Goal: Check status: Check status

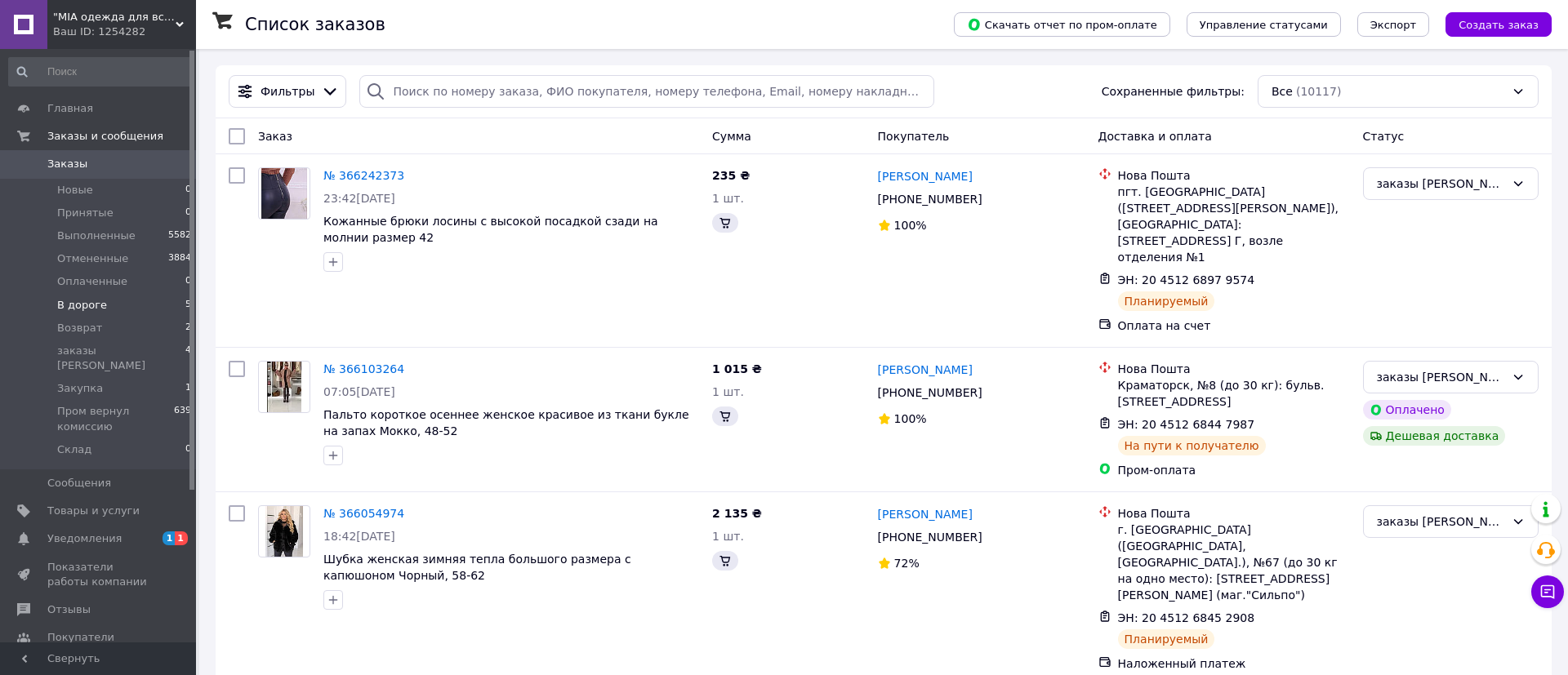
click at [87, 300] on span "В дороге" at bounding box center [81, 305] width 49 height 15
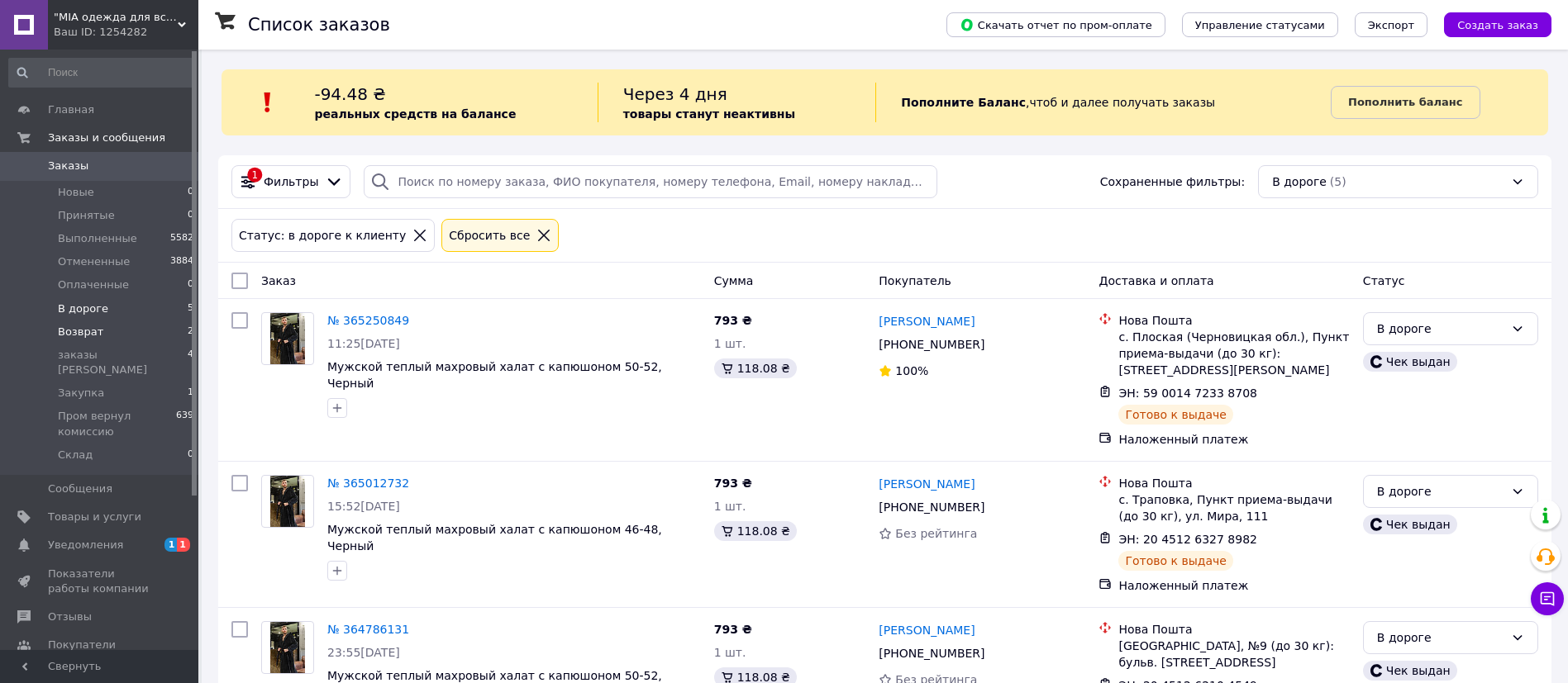
click at [117, 339] on li "Возврат 2" at bounding box center [102, 331] width 204 height 23
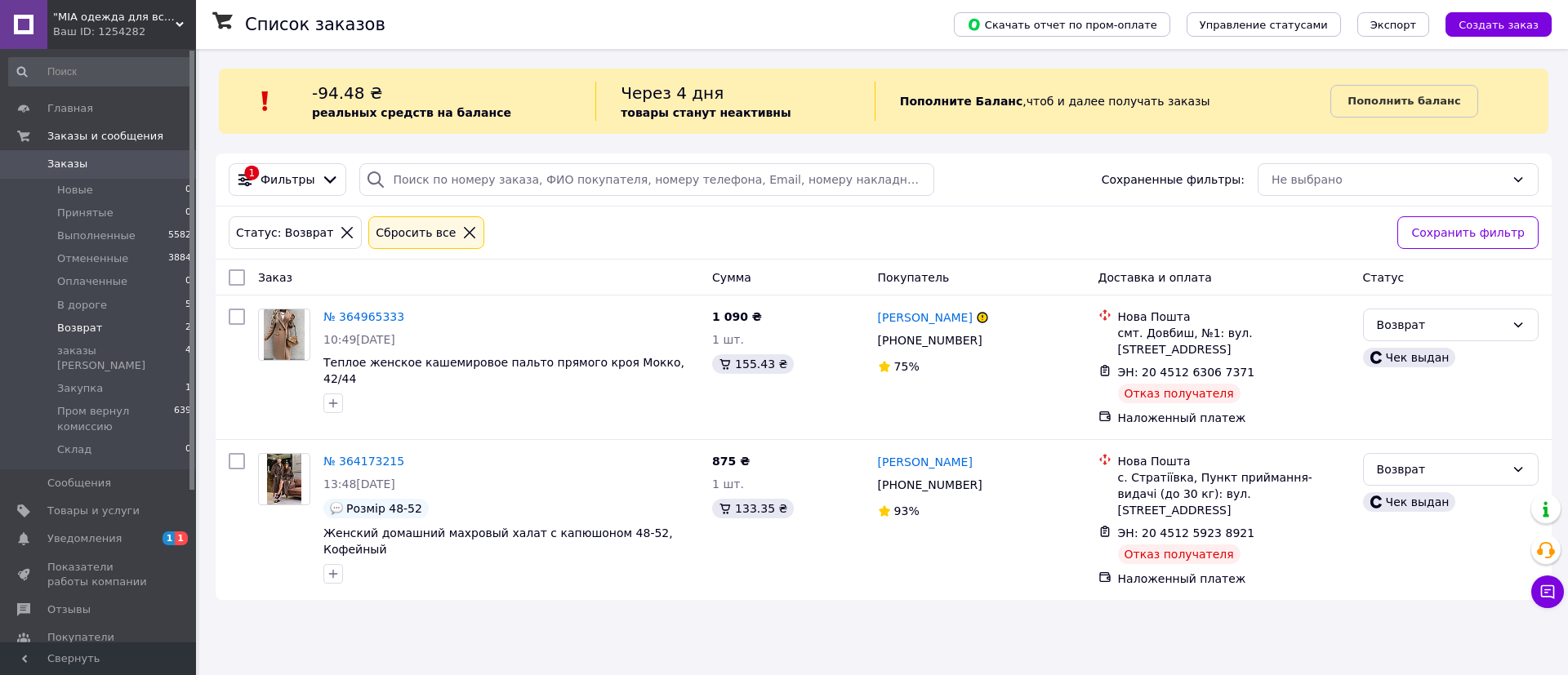
click at [238, 275] on input "checkbox" at bounding box center [237, 278] width 16 height 16
checkbox input "true"
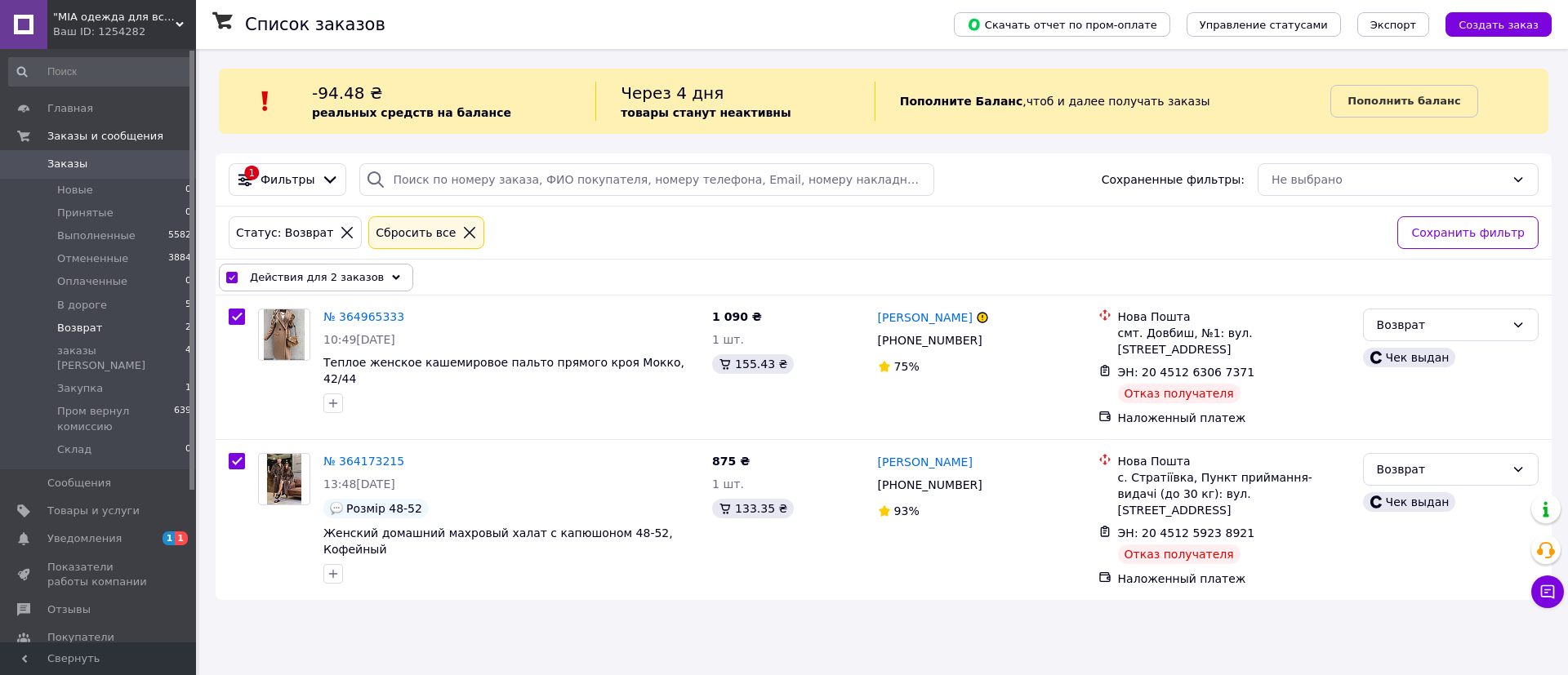
click at [316, 283] on span "Действия для 2 заказов" at bounding box center [317, 278] width 134 height 16
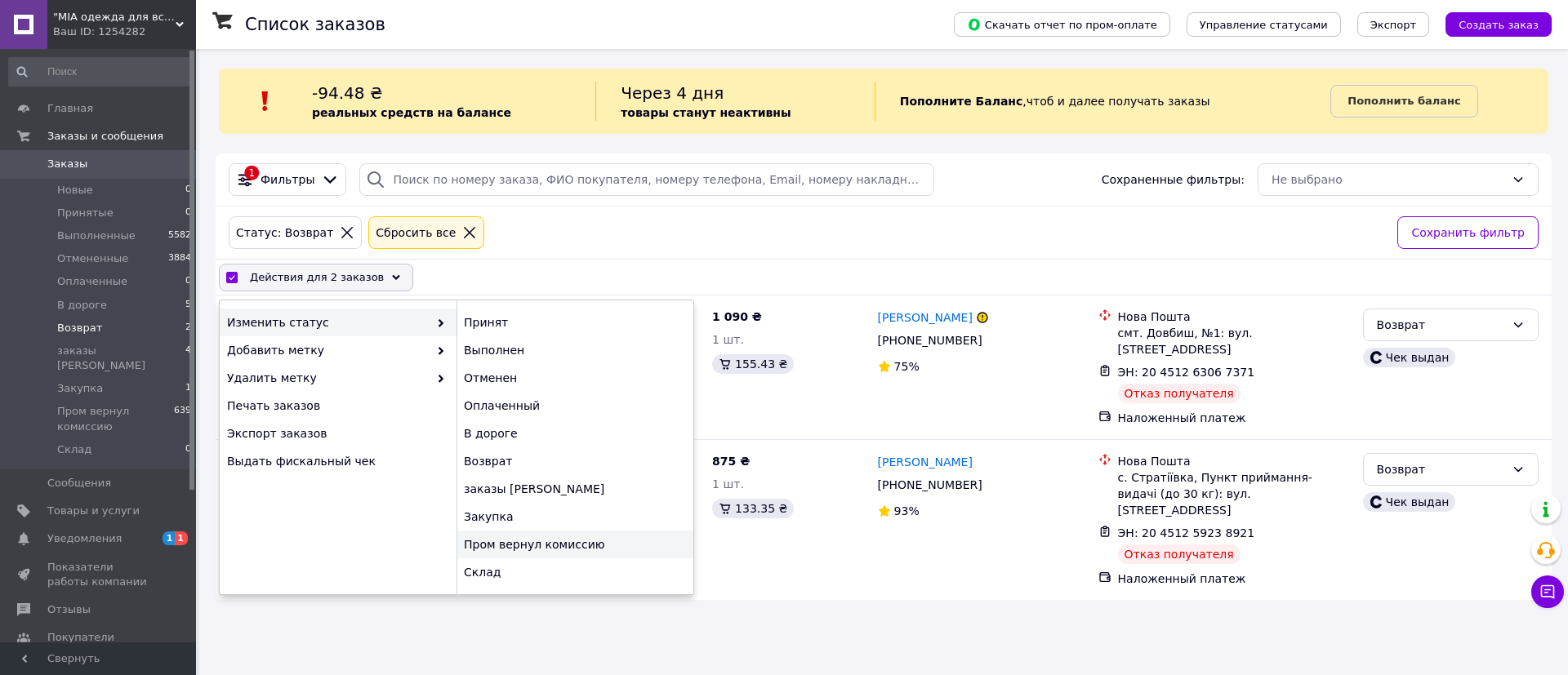
click at [545, 541] on div "Пром вернул комиссию" at bounding box center [575, 544] width 237 height 27
checkbox input "false"
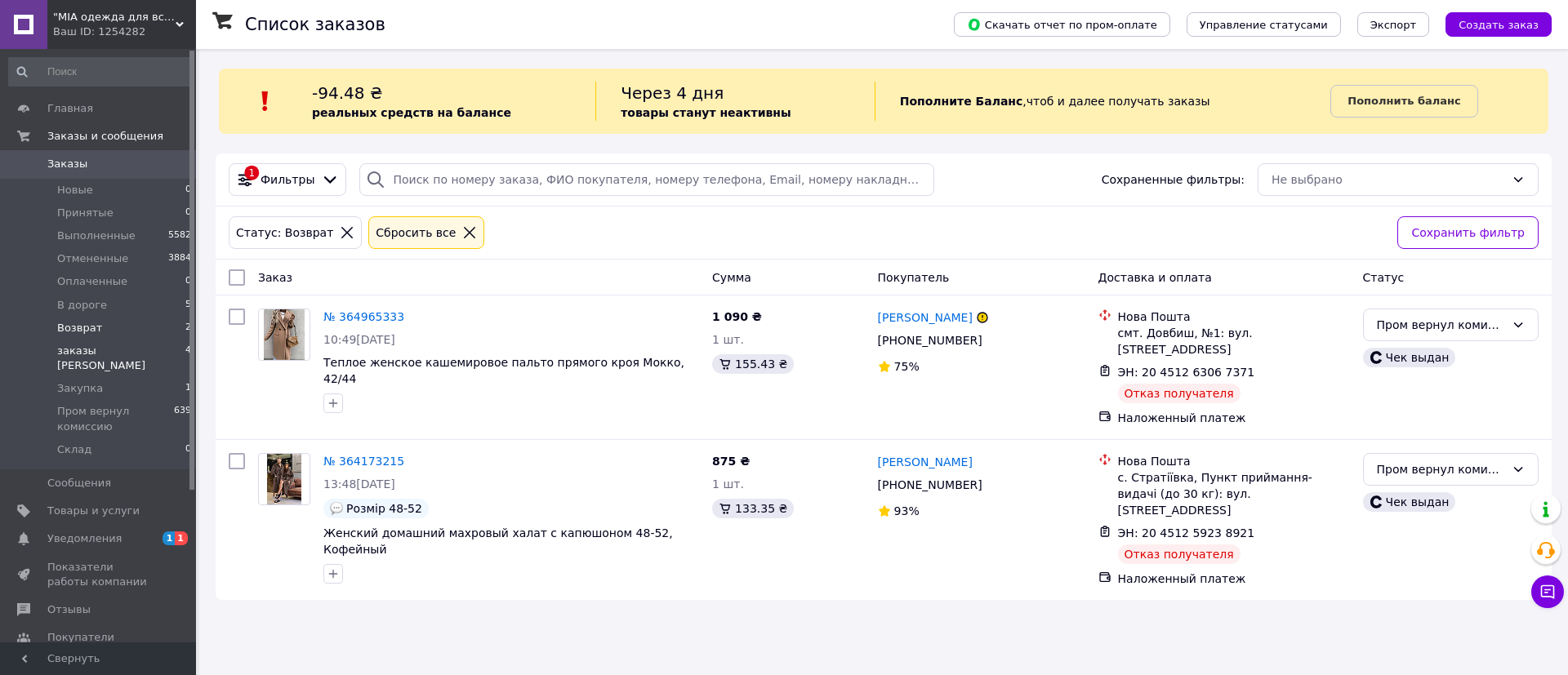
click at [119, 357] on li "заказы [DEMOGRAPHIC_DATA] 4" at bounding box center [101, 358] width 201 height 38
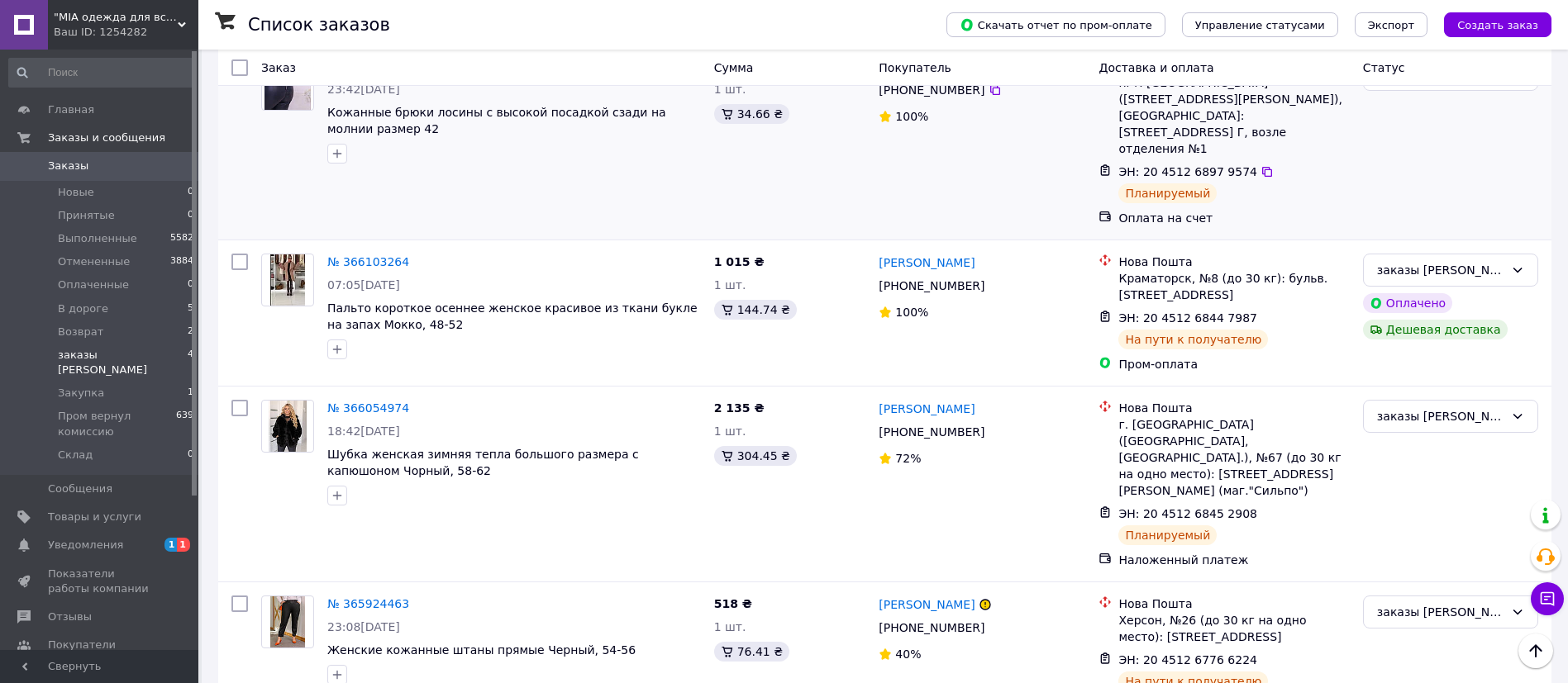
scroll to position [253, 0]
click at [239, 62] on input "checkbox" at bounding box center [240, 68] width 17 height 17
checkbox input "true"
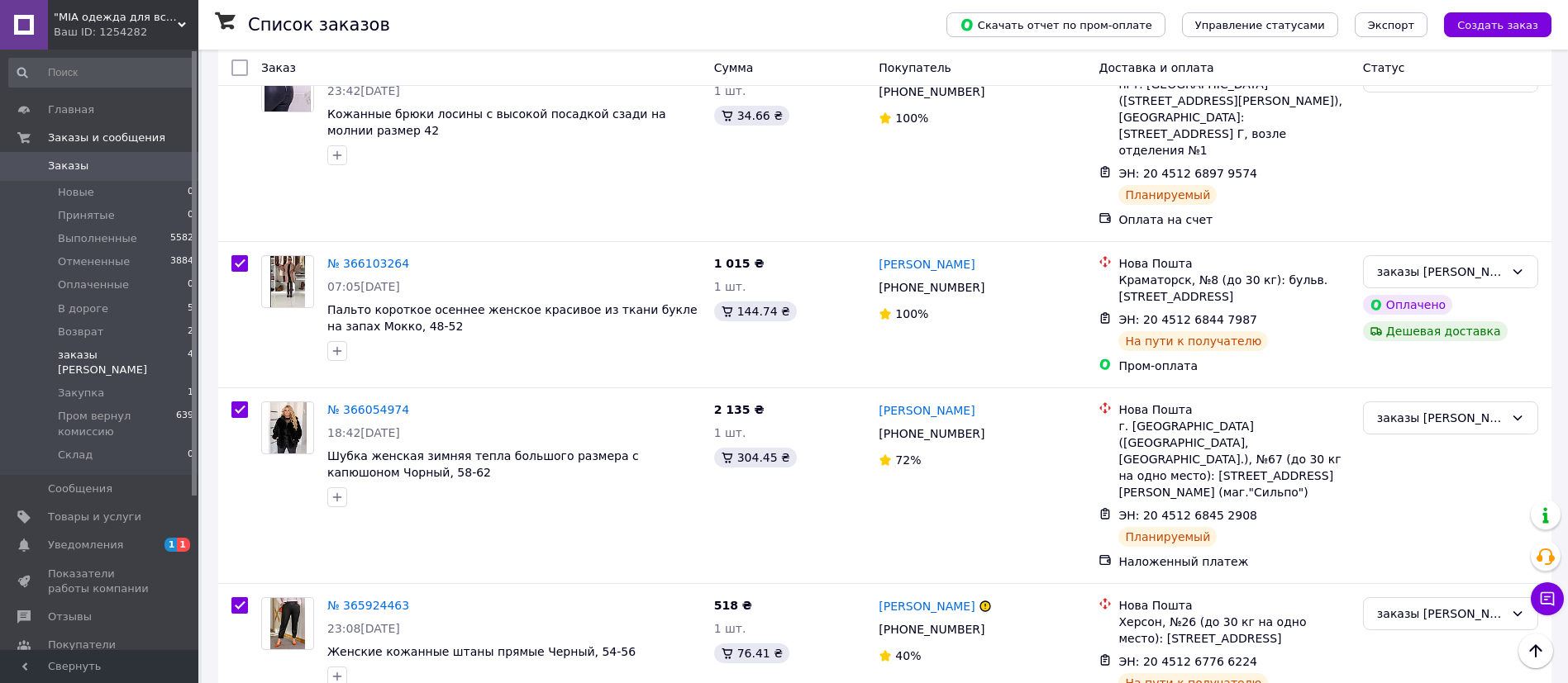
checkbox input "true"
click at [239, 63] on input "checkbox" at bounding box center [234, 68] width 11 height 11
checkbox input "false"
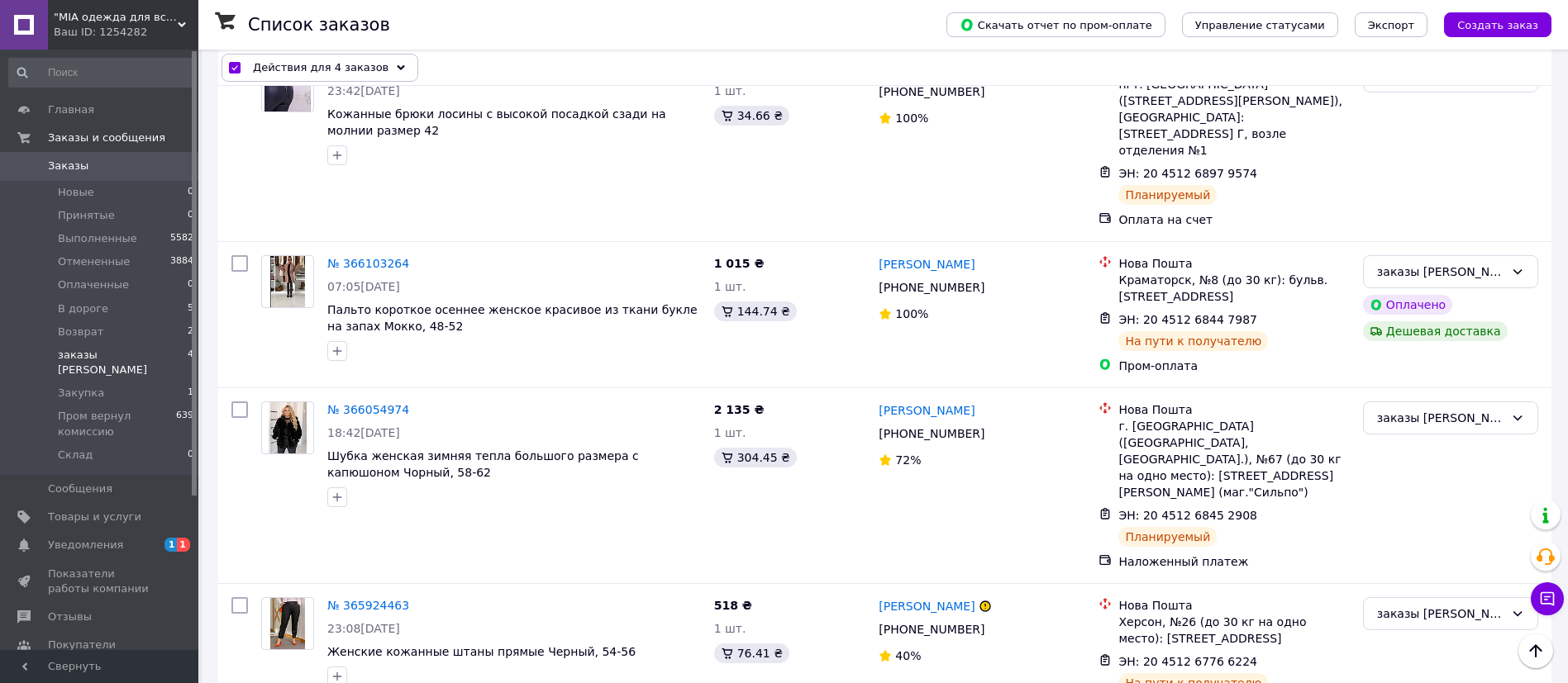
checkbox input "false"
click at [111, 302] on li "В дороге 5" at bounding box center [102, 308] width 204 height 23
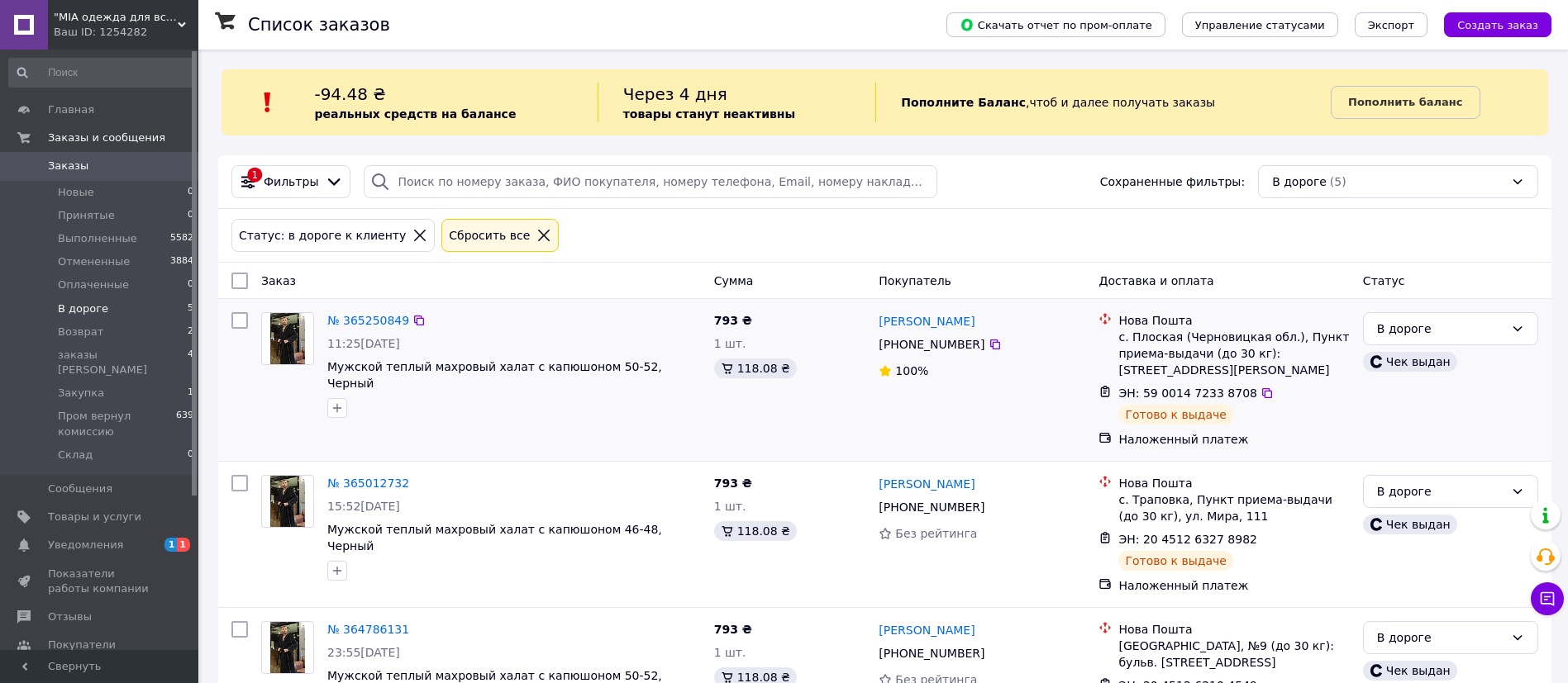
scroll to position [380, 0]
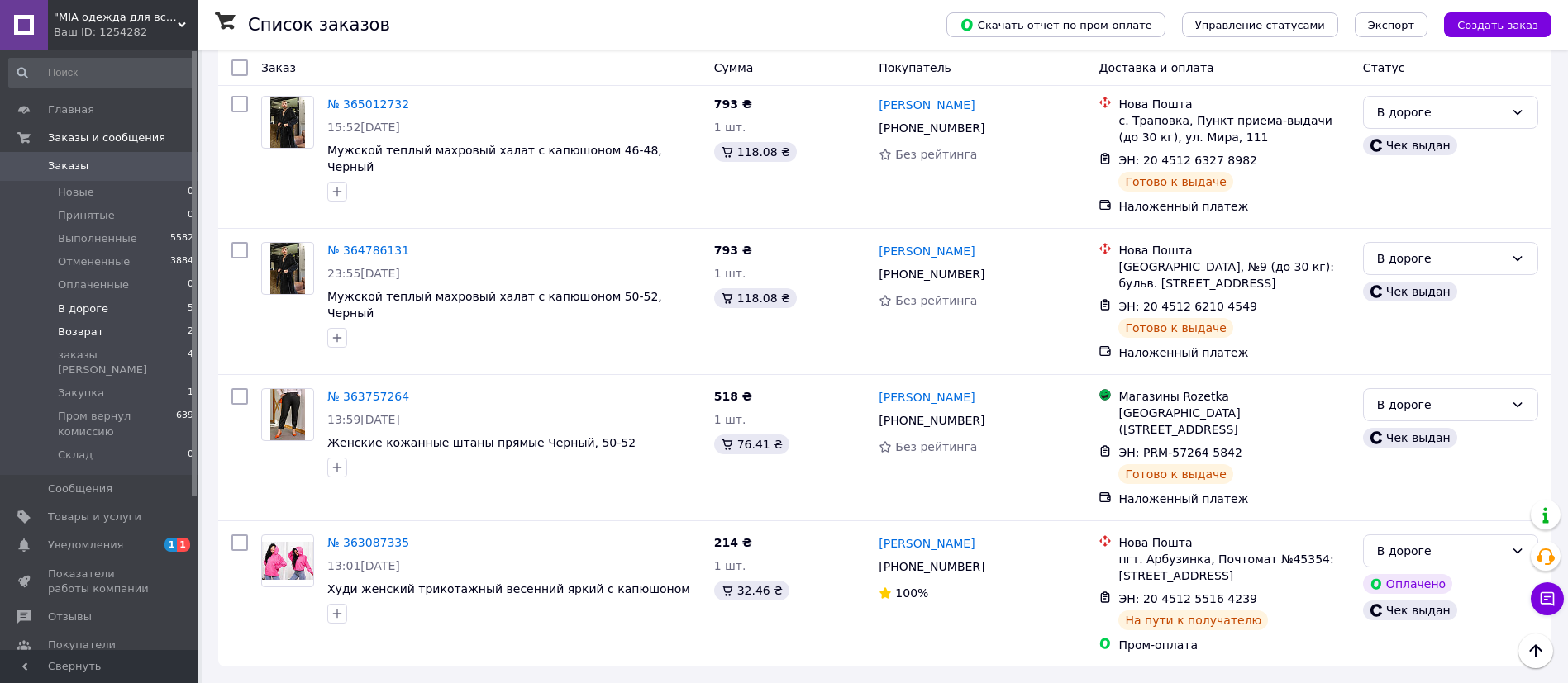
click at [107, 330] on li "Возврат 2" at bounding box center [102, 331] width 204 height 23
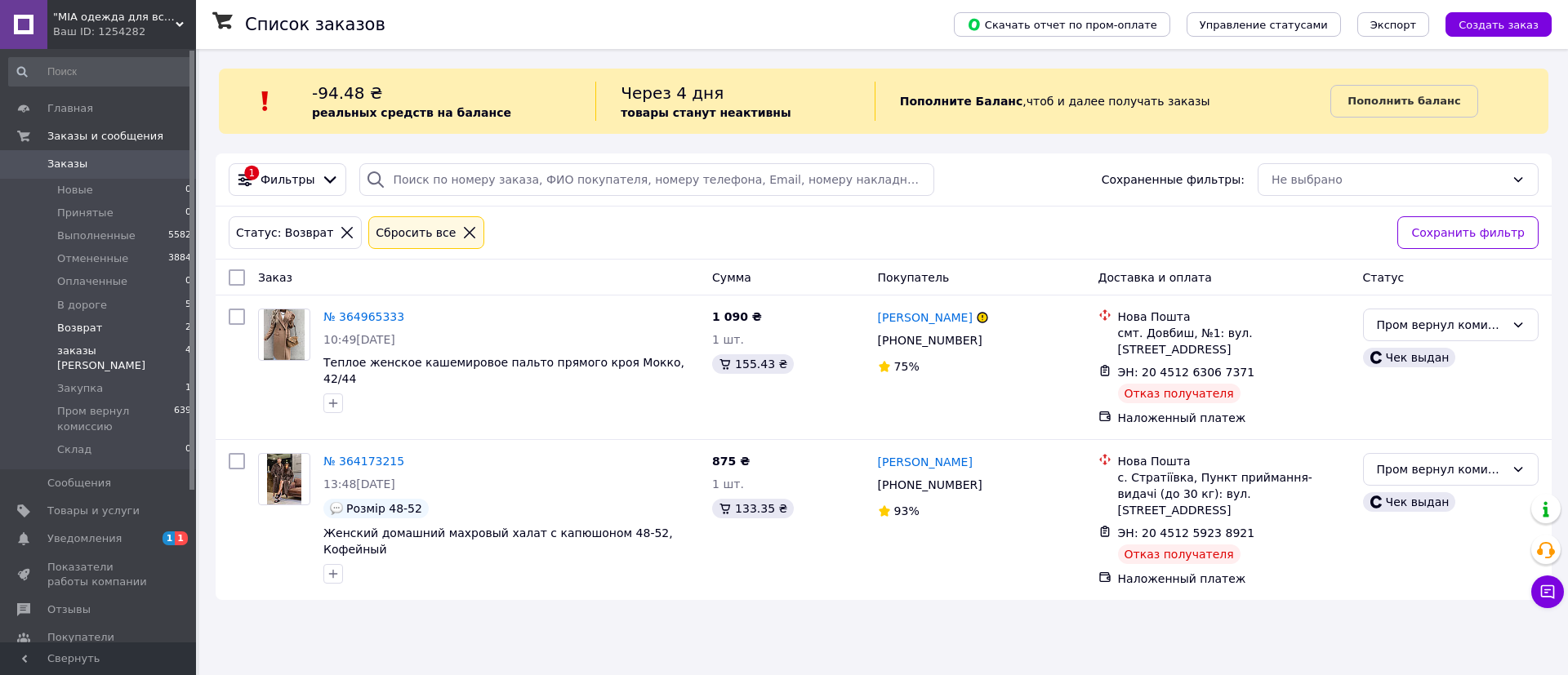
click at [125, 344] on li "заказы [DEMOGRAPHIC_DATA] 4" at bounding box center [101, 358] width 201 height 38
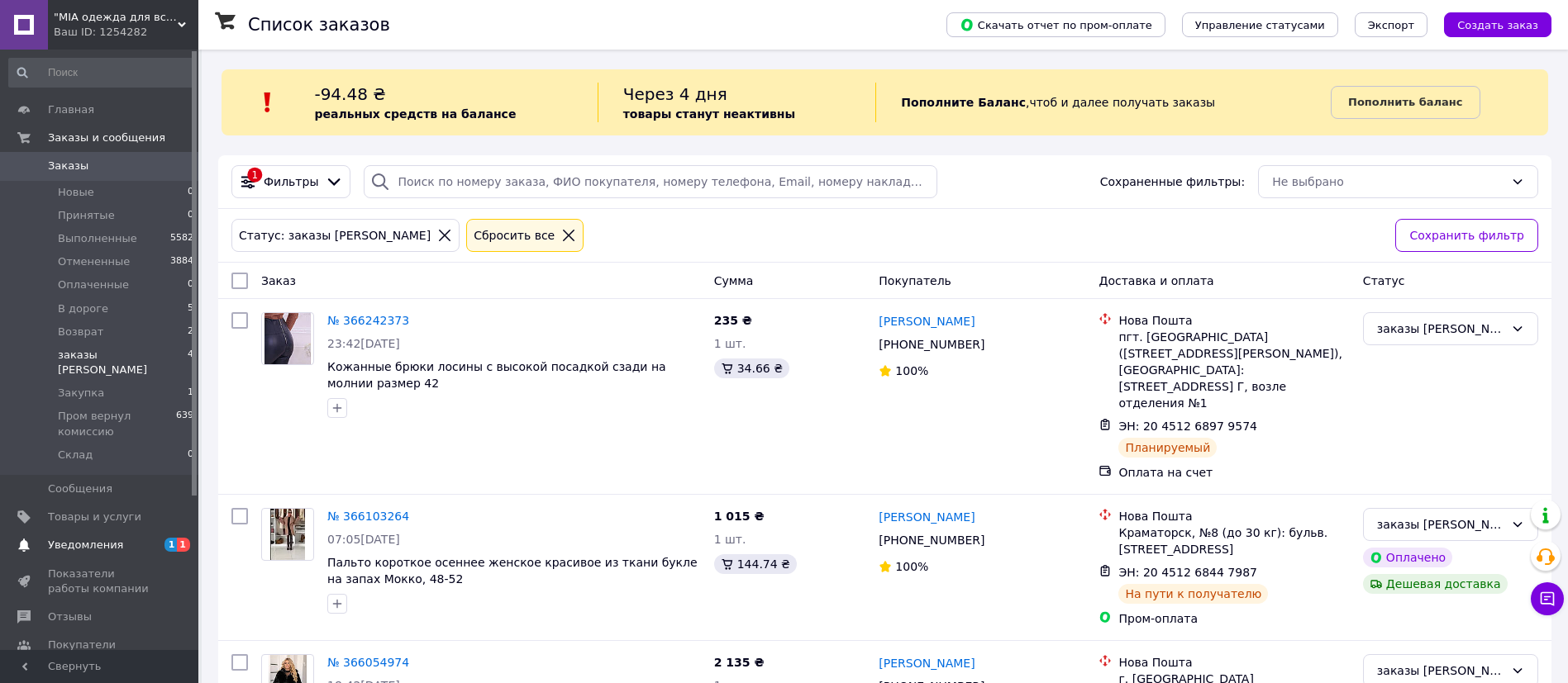
click at [112, 541] on link "Уведомления 1 1" at bounding box center [102, 545] width 204 height 28
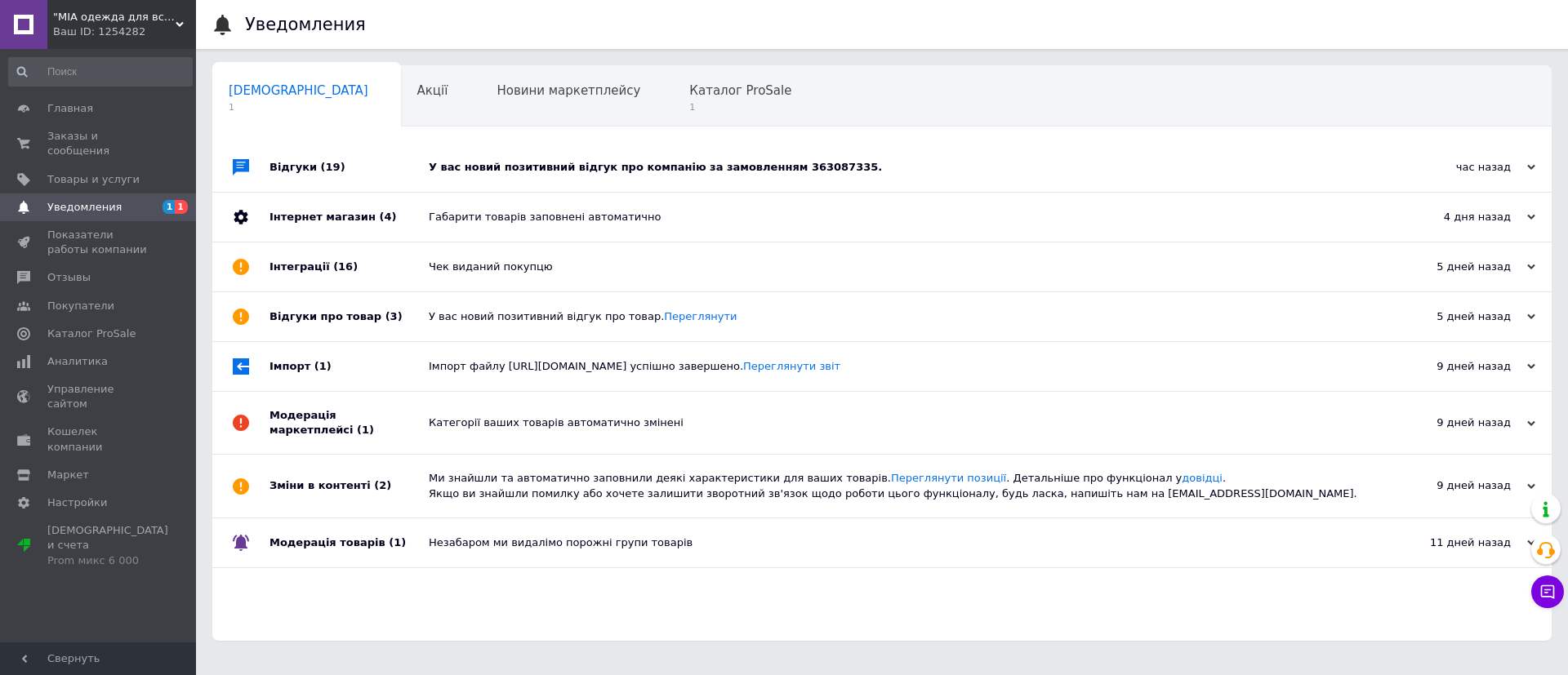
click at [629, 188] on div "У вас новий позитивний відгук про компанію за замовленням 363087335." at bounding box center [900, 167] width 943 height 49
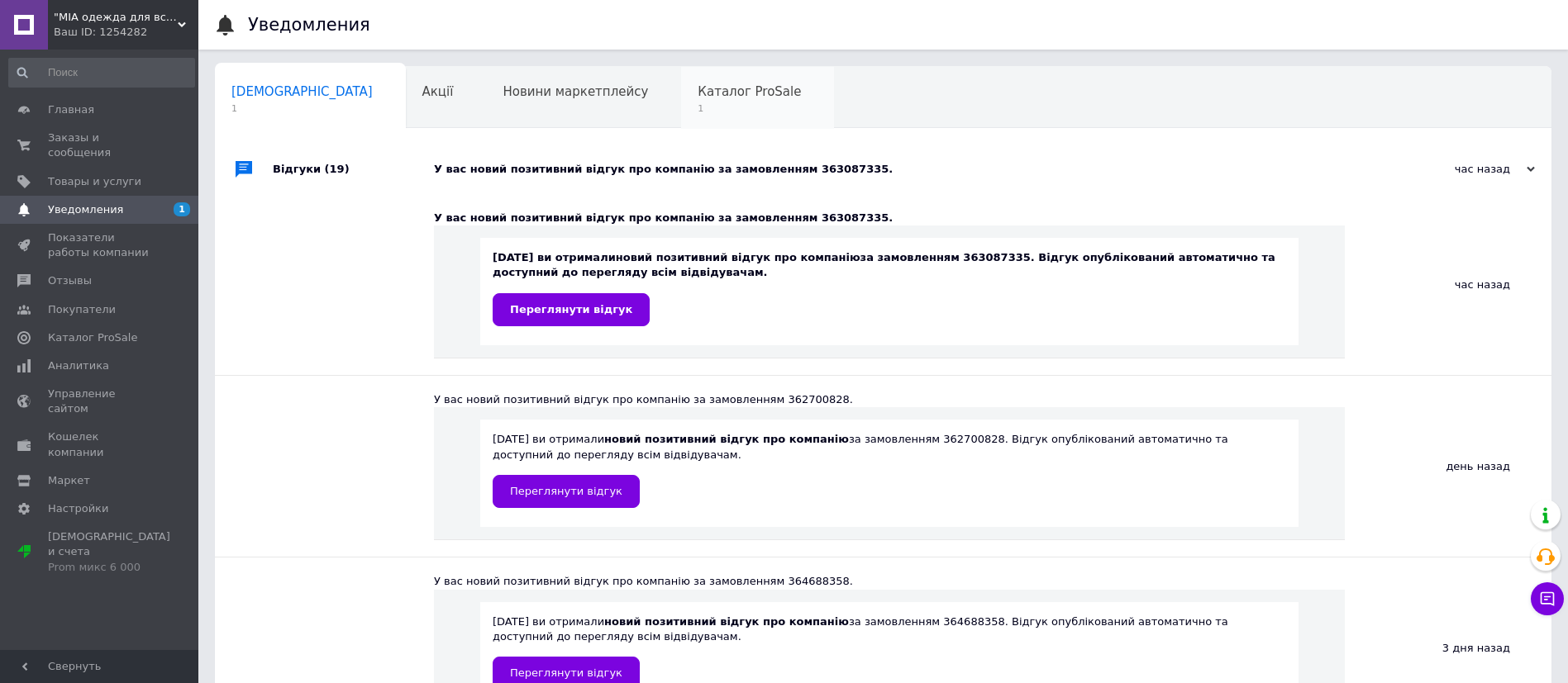
click at [698, 112] on span "1" at bounding box center [750, 108] width 104 height 12
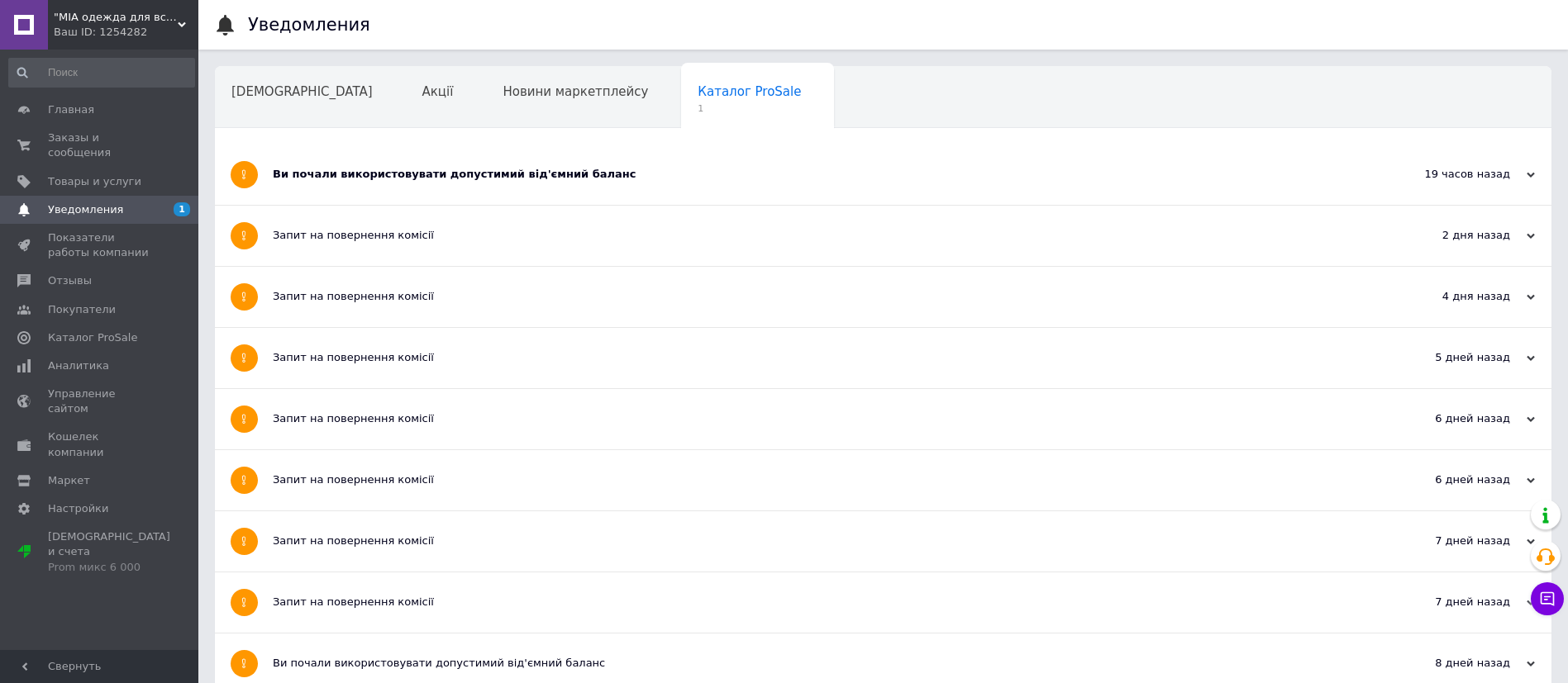
click at [629, 185] on div "Ви почали використовувати допустимий від'ємний баланс" at bounding box center [821, 174] width 1097 height 60
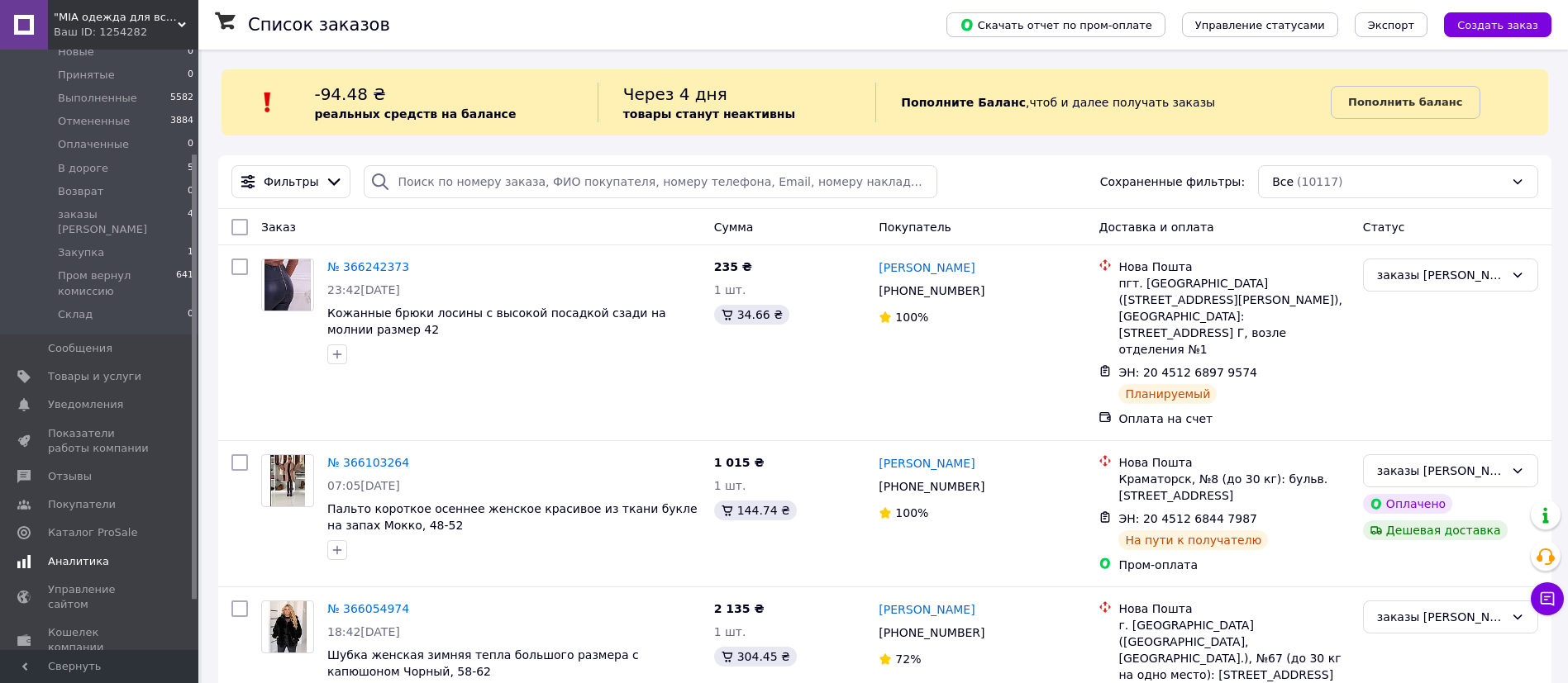
click at [112, 554] on span "Аналитика" at bounding box center [100, 562] width 105 height 15
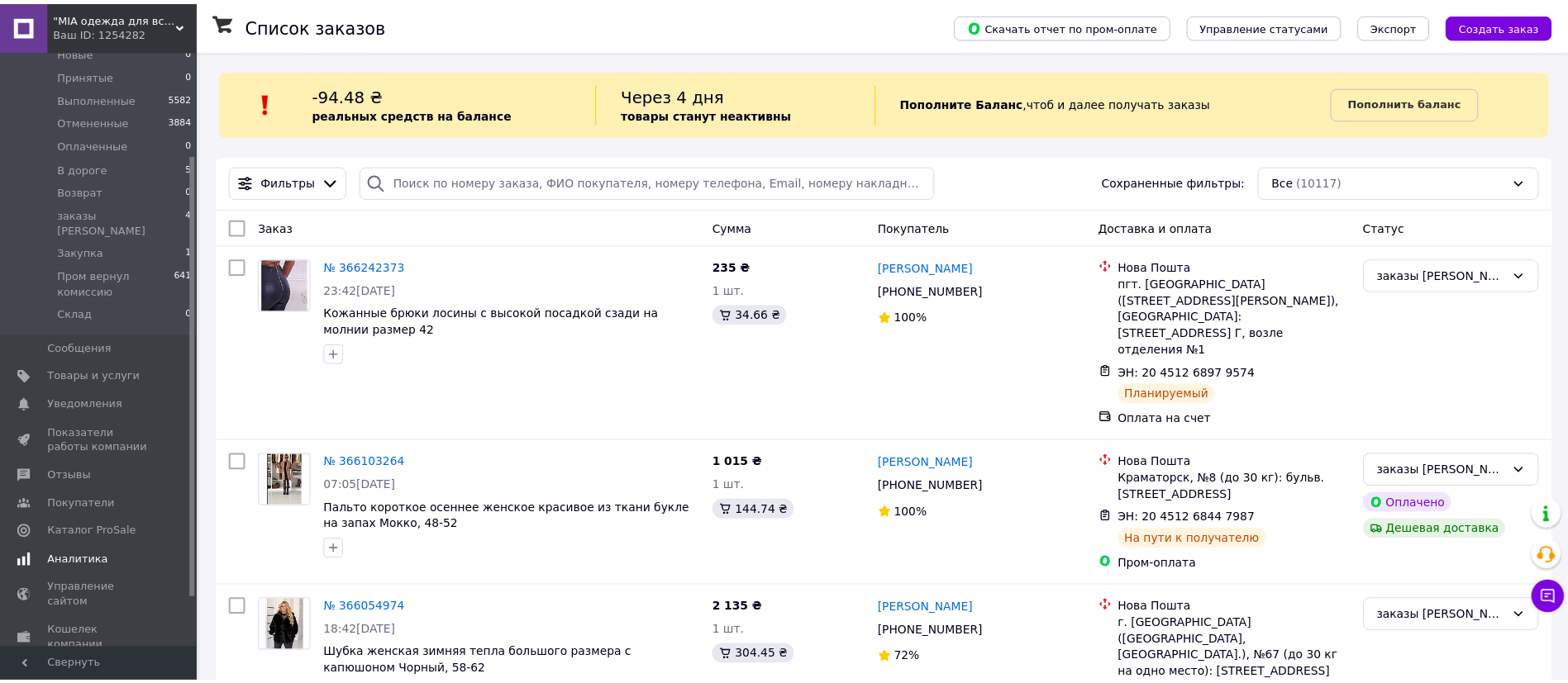
scroll to position [57, 0]
